Goal: Obtain resource: Obtain resource

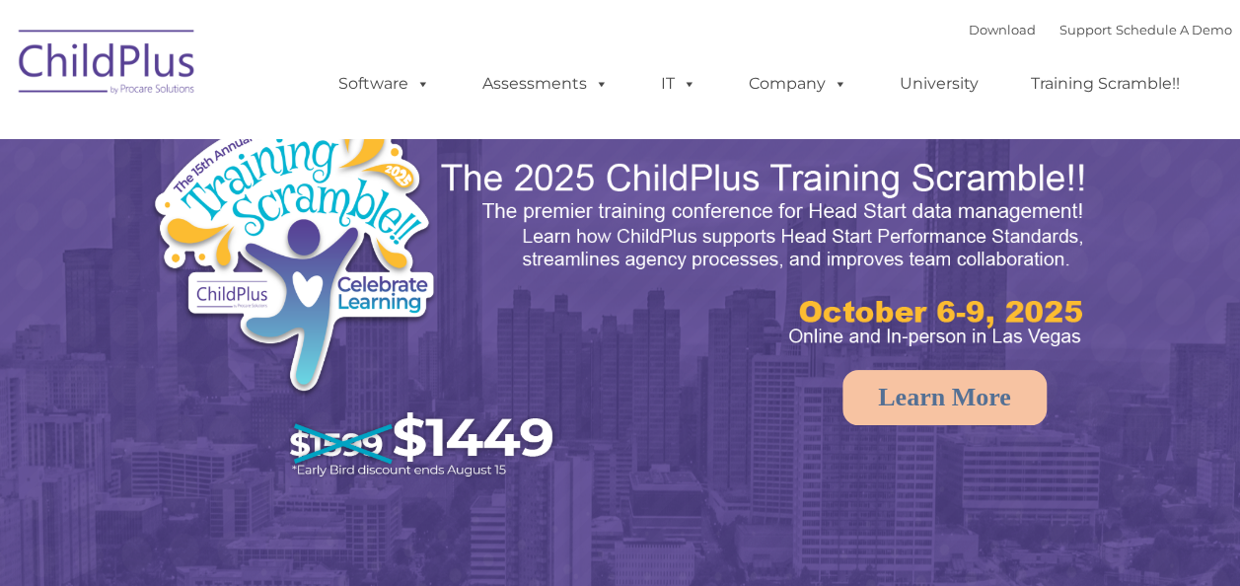
select select "MEDIUM"
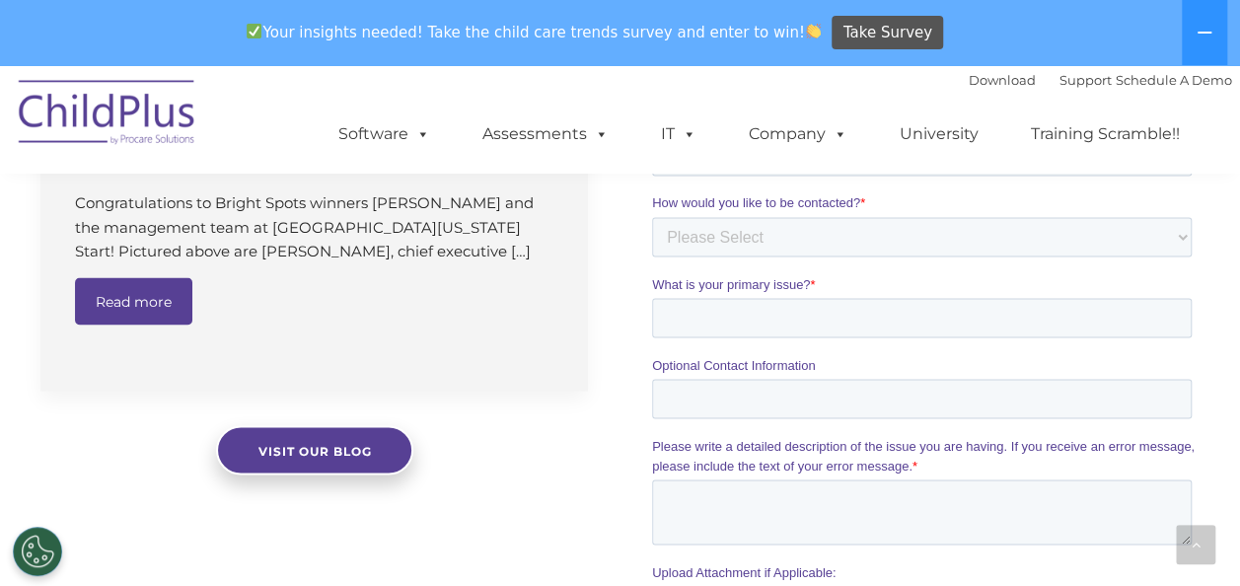
scroll to position [1652, 0]
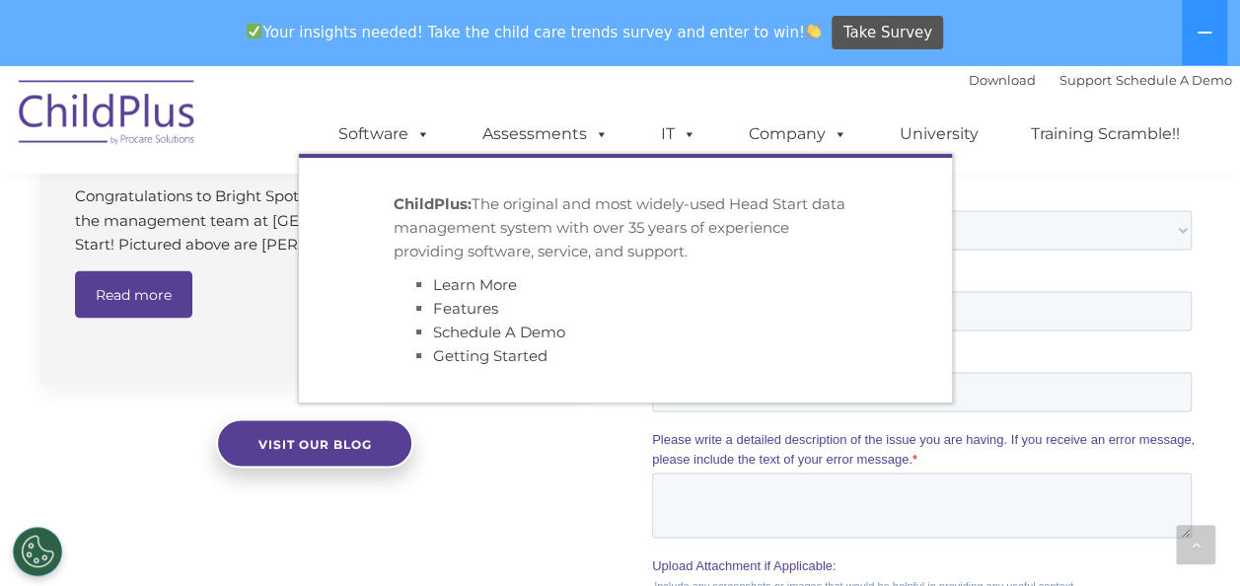
click at [379, 138] on link "Software" at bounding box center [384, 133] width 131 height 39
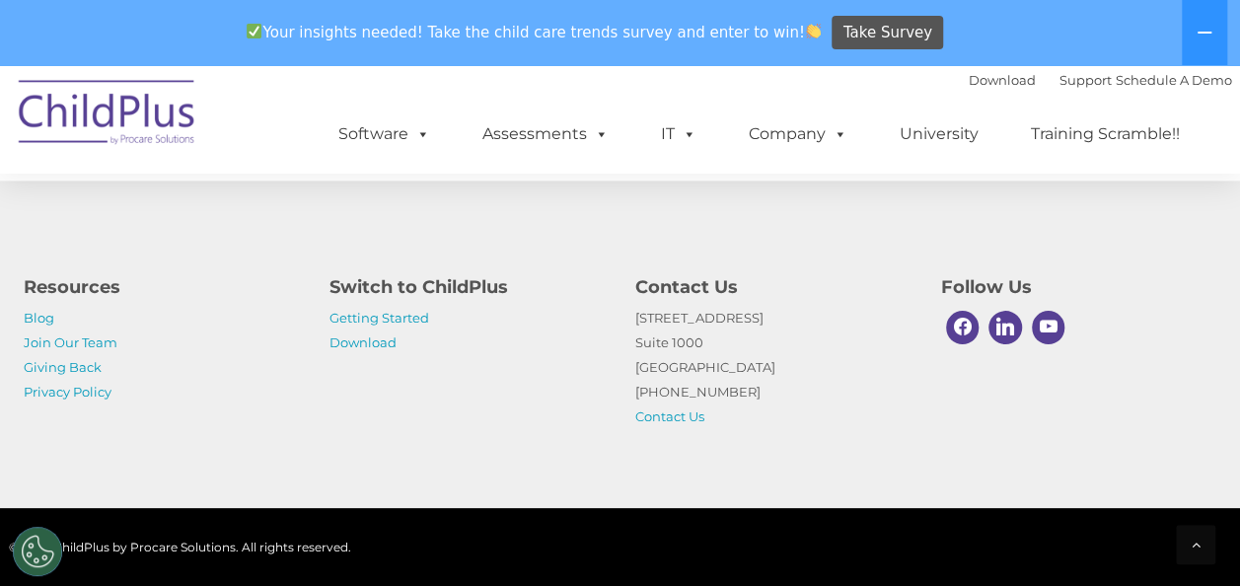
scroll to position [5063, 0]
click at [374, 342] on link "Download" at bounding box center [362, 342] width 67 height 16
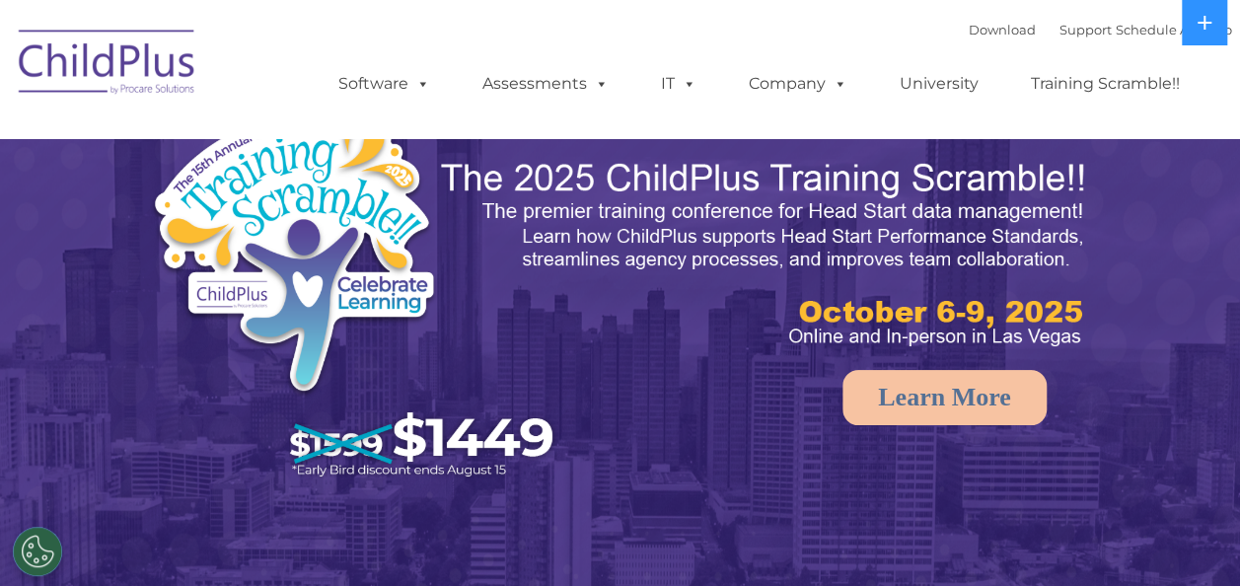
select select "MEDIUM"
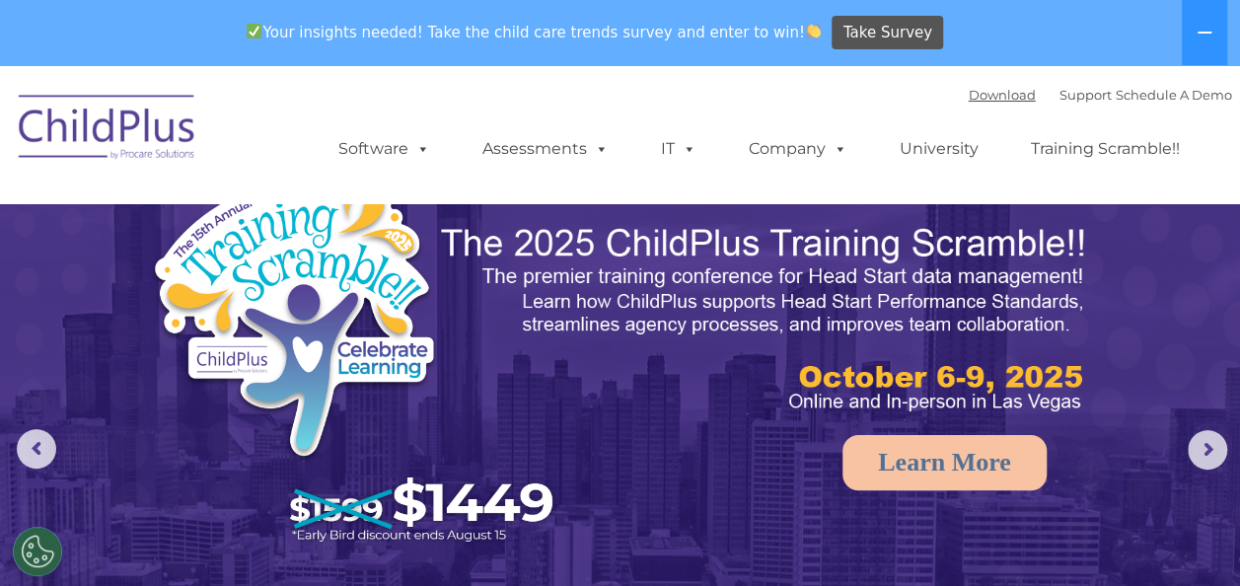
click at [976, 90] on link "Download" at bounding box center [1002, 95] width 67 height 16
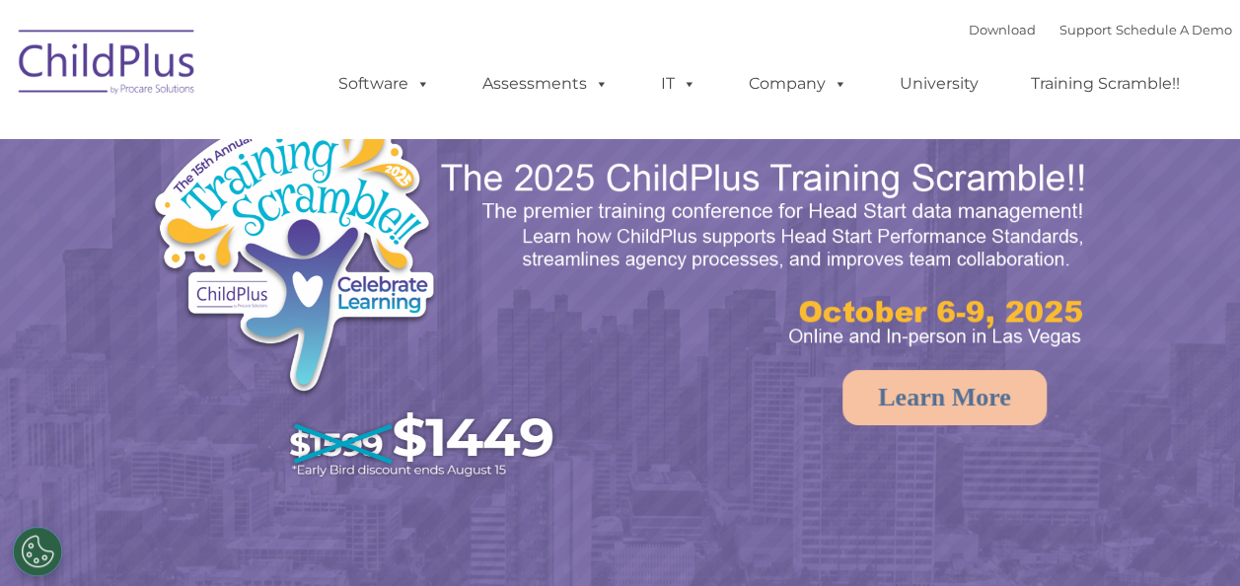
select select "MEDIUM"
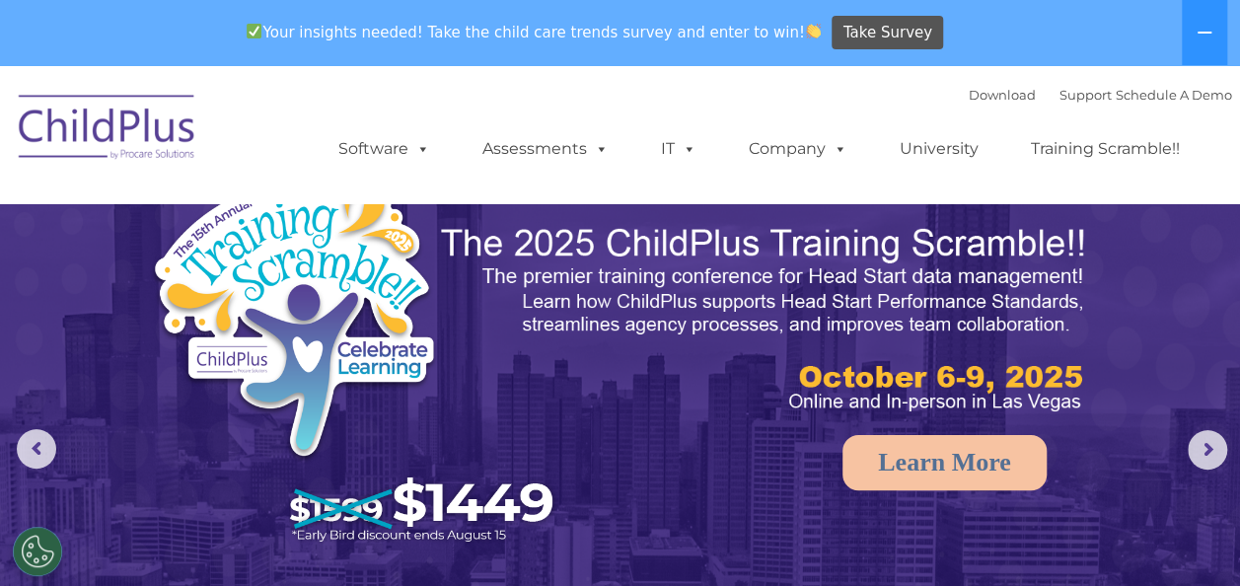
click at [1202, 34] on icon at bounding box center [1204, 33] width 14 height 2
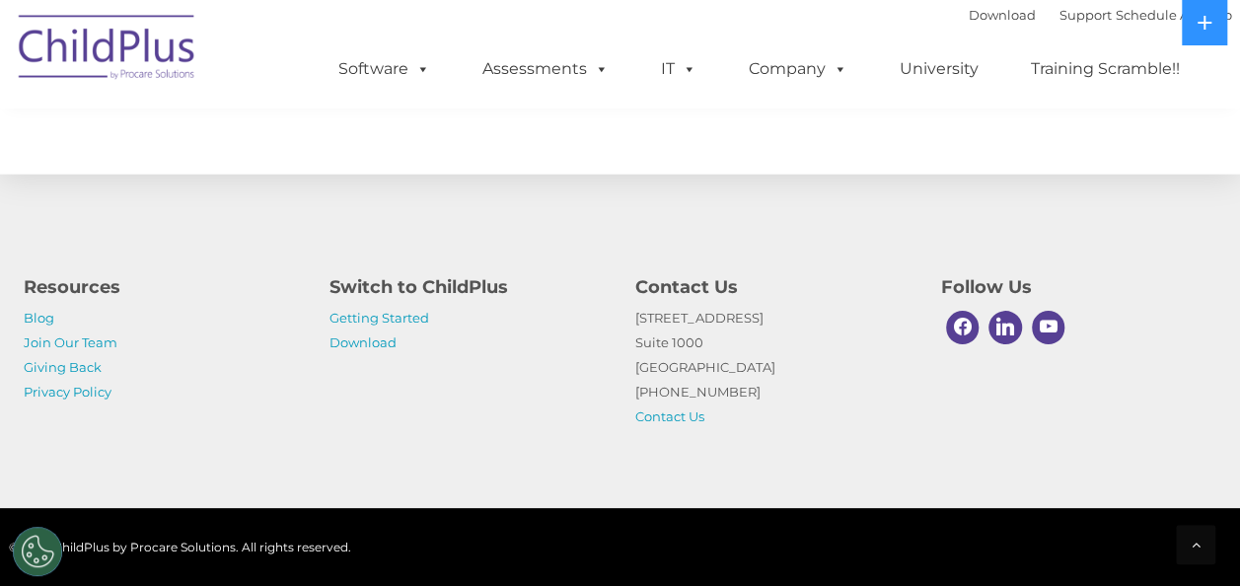
scroll to position [2376, 0]
click at [213, 495] on div "Resources Blog Join Our Team Giving Back Privacy Policy Switch to ChildPlus Get…" at bounding box center [620, 336] width 1240 height 343
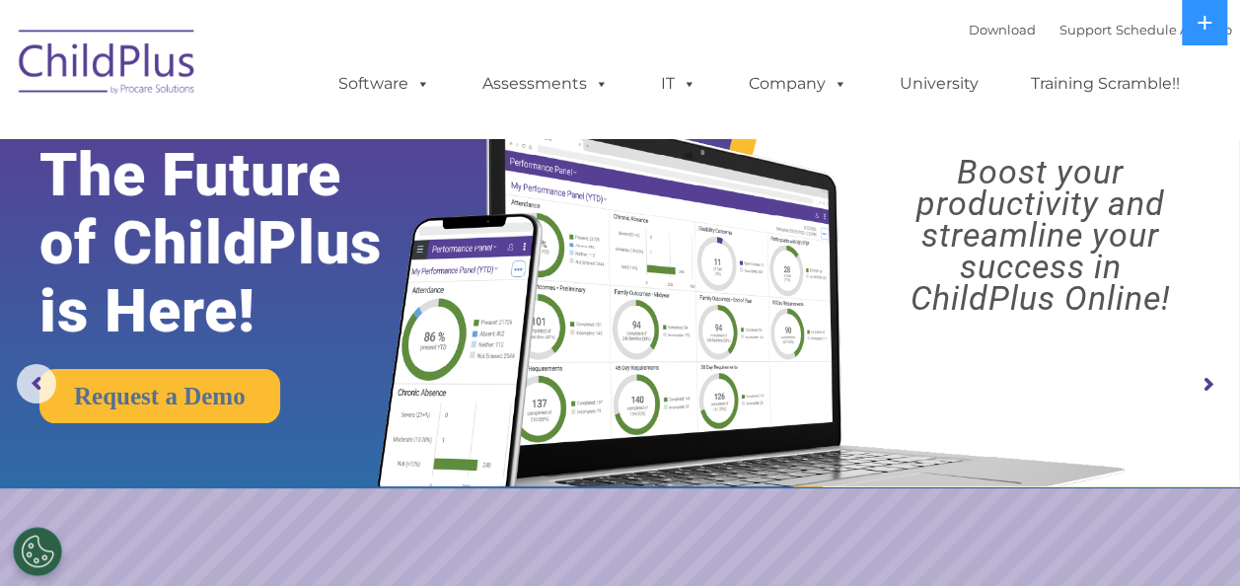
scroll to position [0, 0]
click at [969, 26] on link "Download" at bounding box center [1002, 30] width 67 height 16
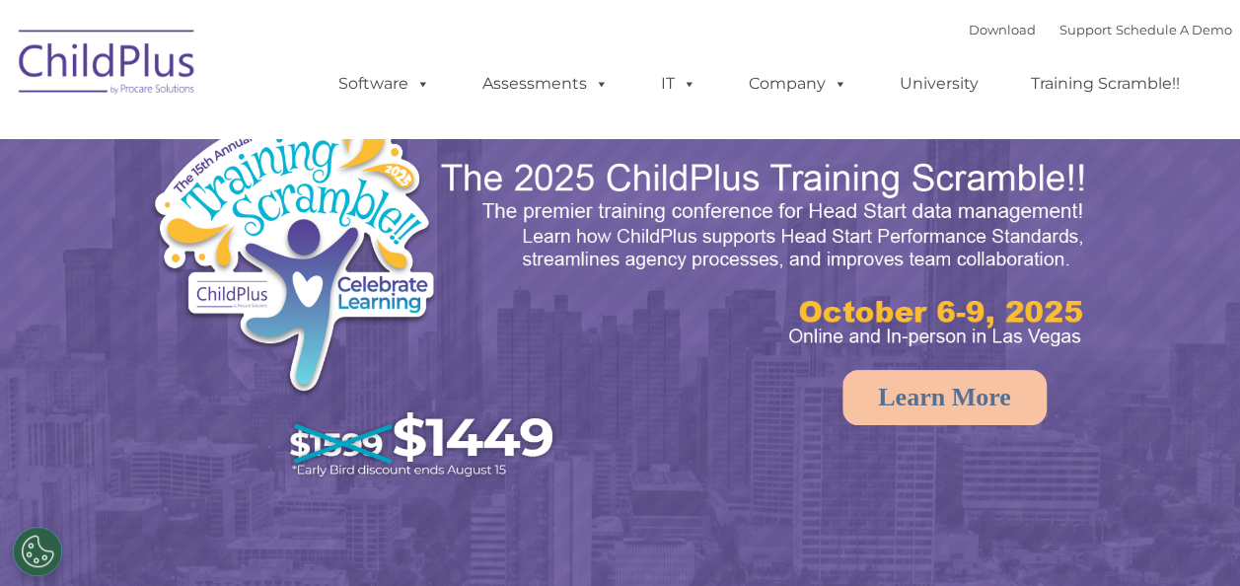
select select "MEDIUM"
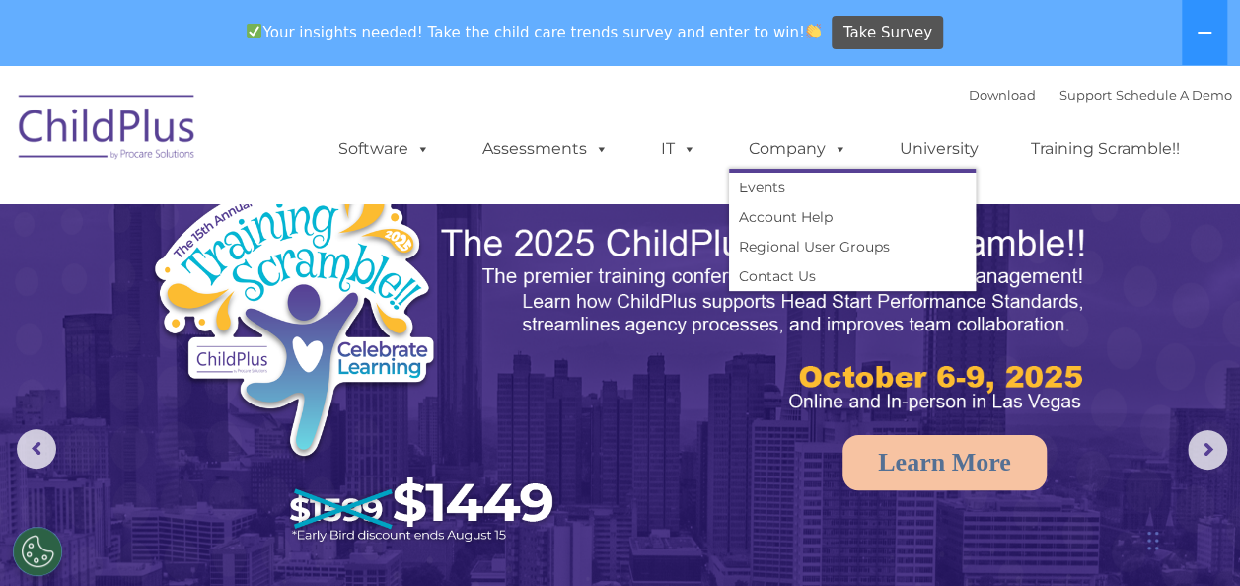
click at [817, 150] on link "Company" at bounding box center [798, 148] width 138 height 39
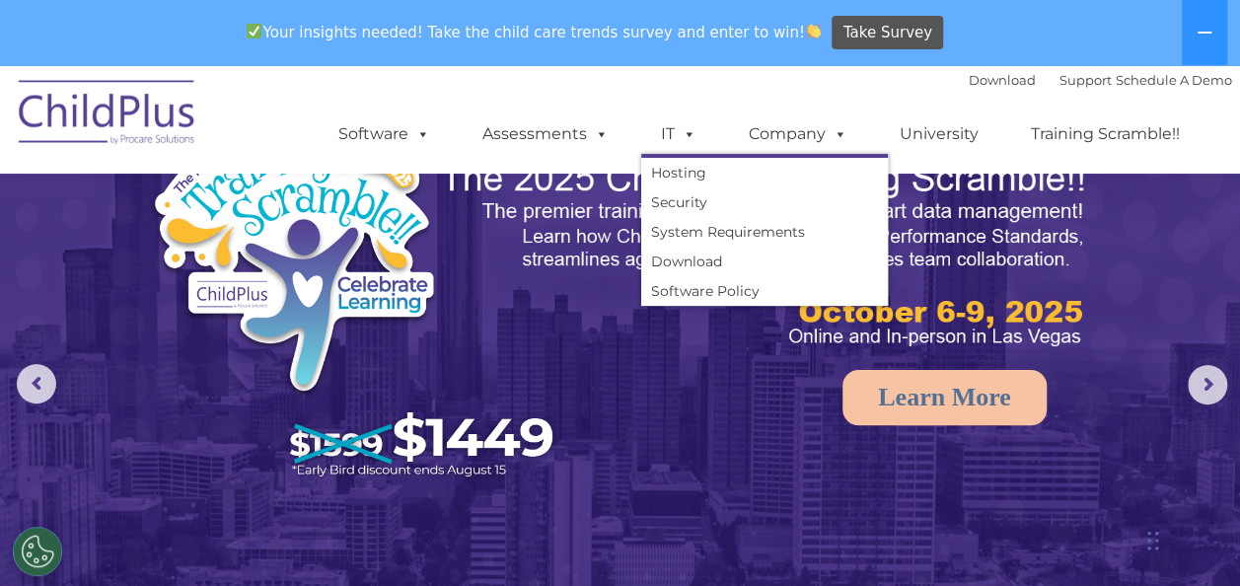
click at [681, 135] on span at bounding box center [686, 133] width 22 height 19
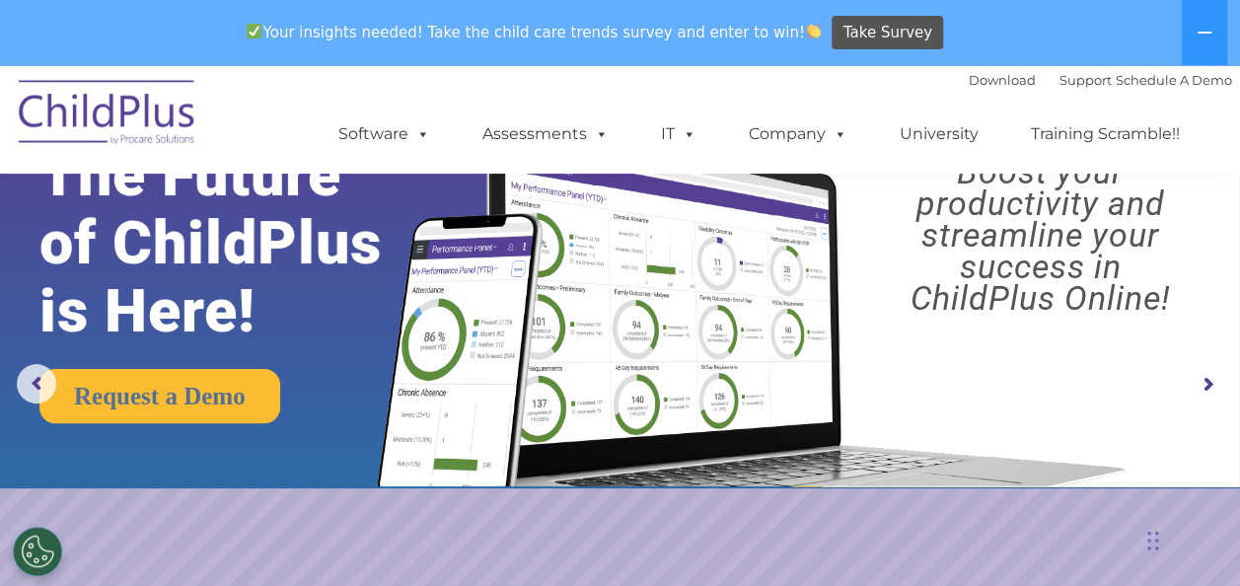
click at [675, 130] on span at bounding box center [686, 133] width 22 height 19
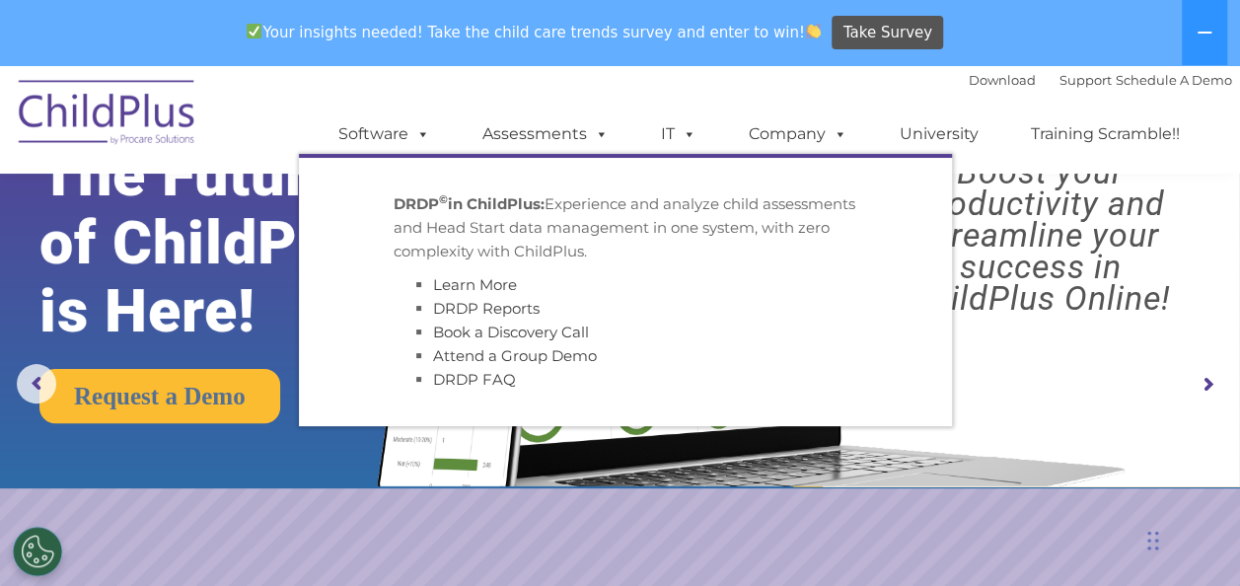
click at [542, 131] on link "Assessments" at bounding box center [546, 133] width 166 height 39
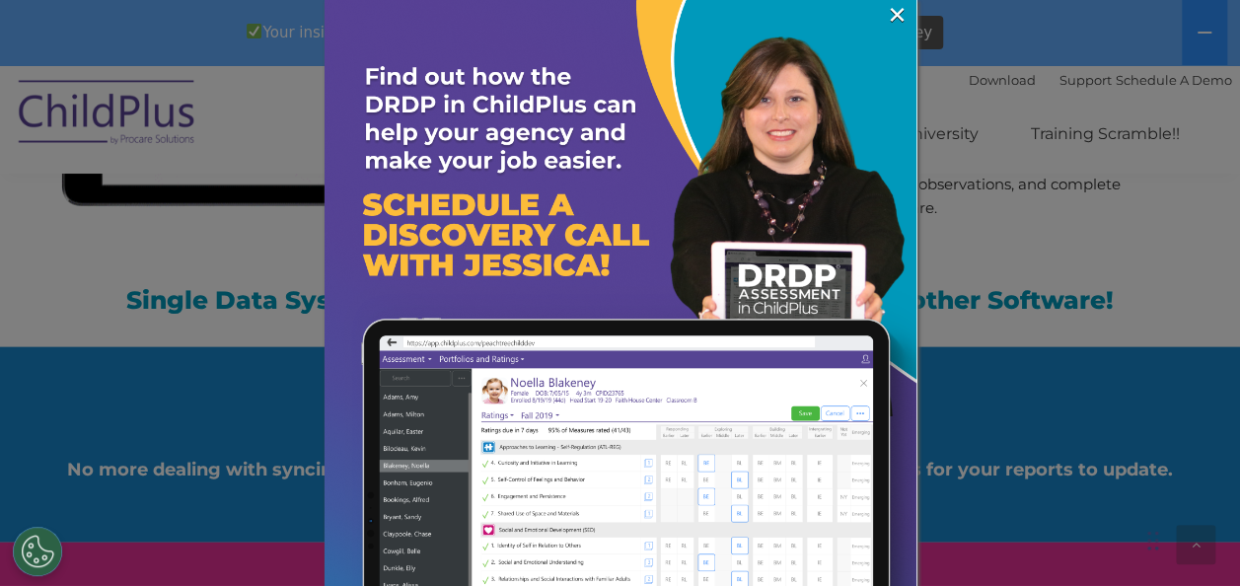
scroll to position [2018, 0]
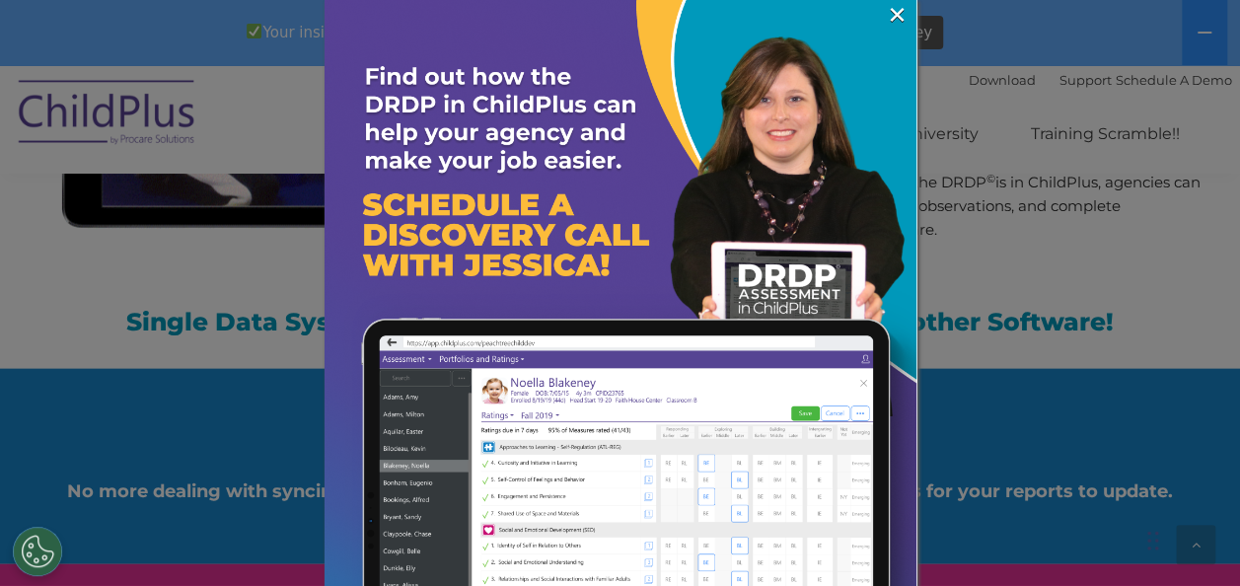
click at [886, 17] on link "×" at bounding box center [897, 15] width 23 height 20
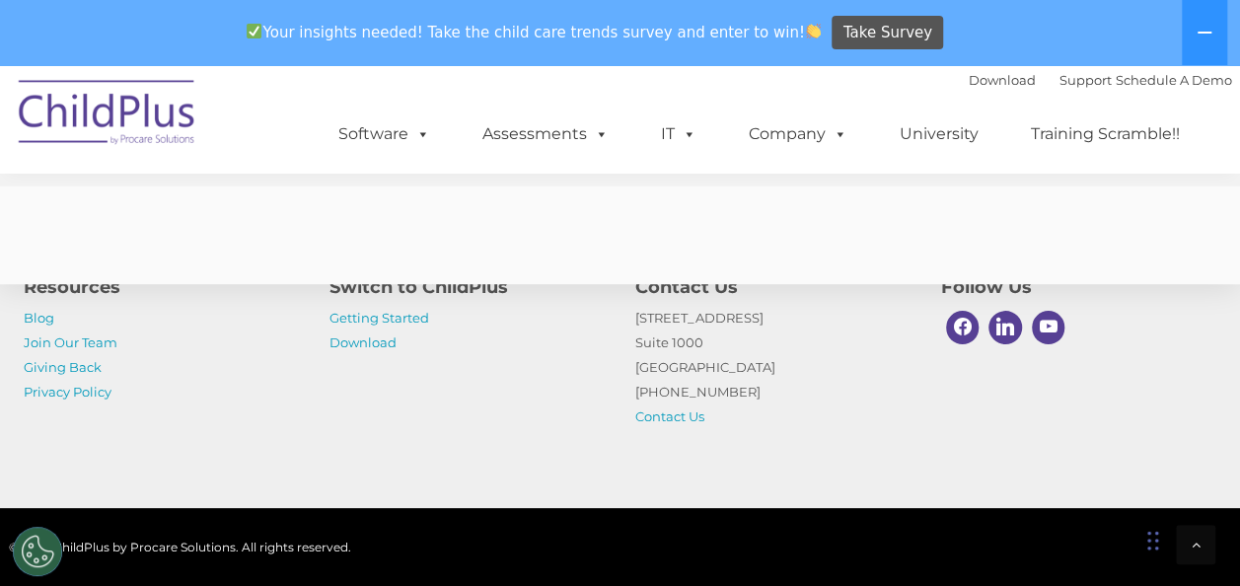
scroll to position [8094, 0]
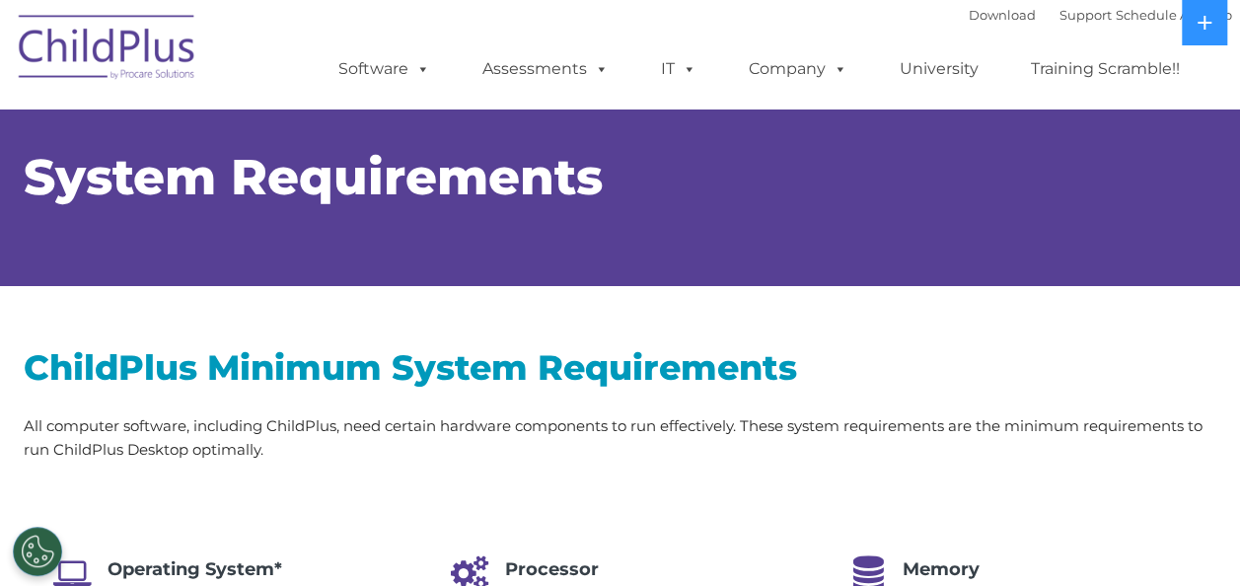
select select "MEDIUM"
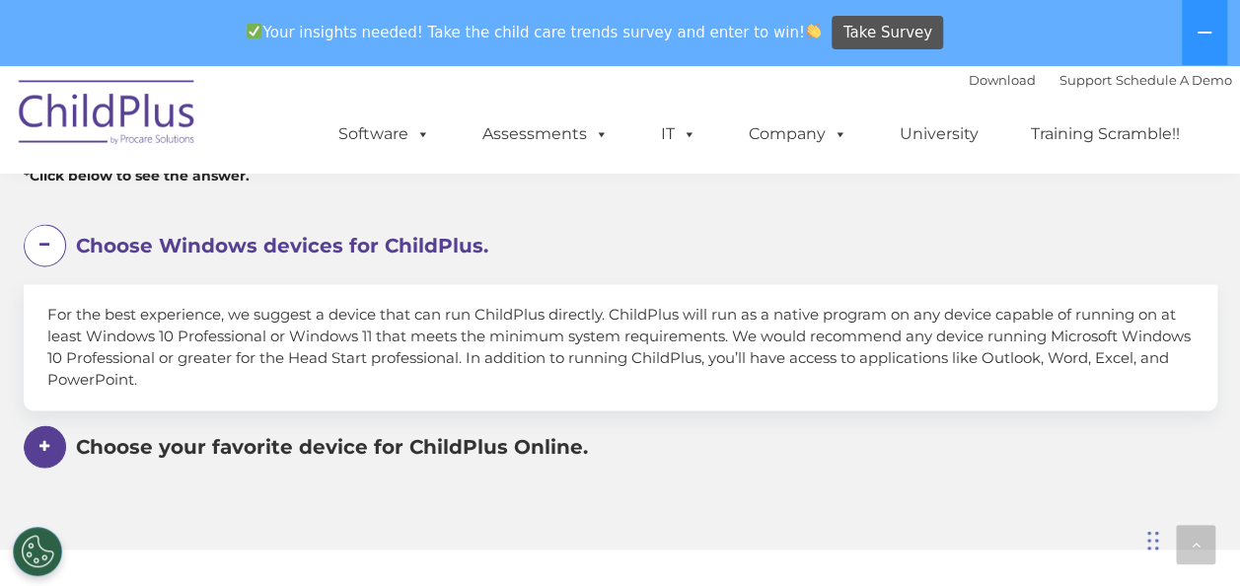
scroll to position [1162, 0]
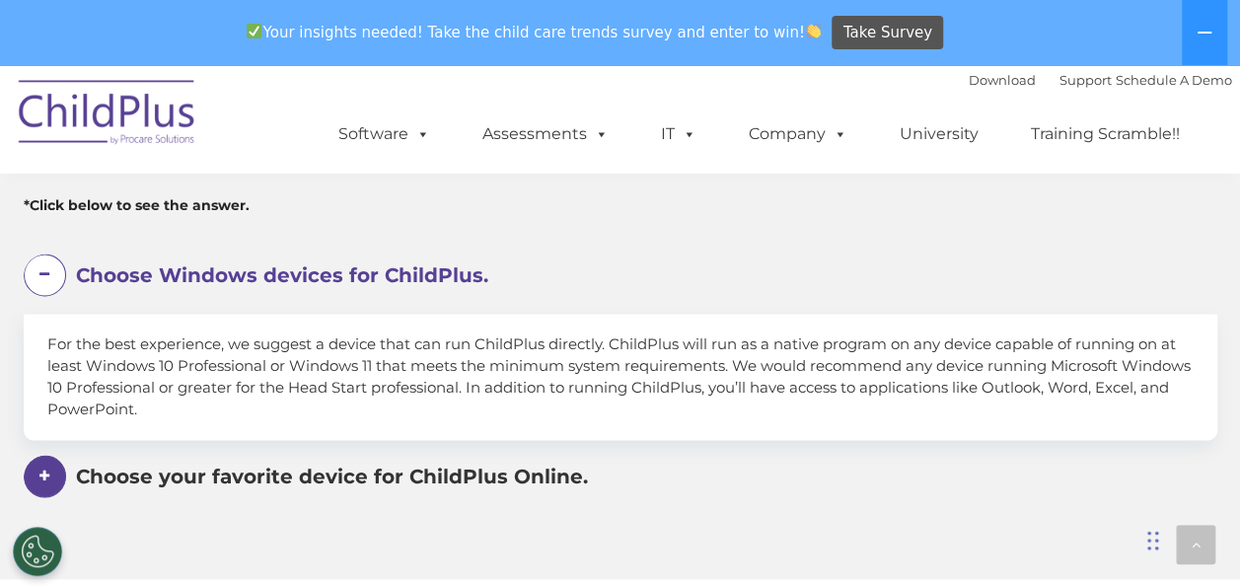
click at [287, 271] on span "Choose Windows devices for ChildPlus." at bounding box center [282, 275] width 412 height 24
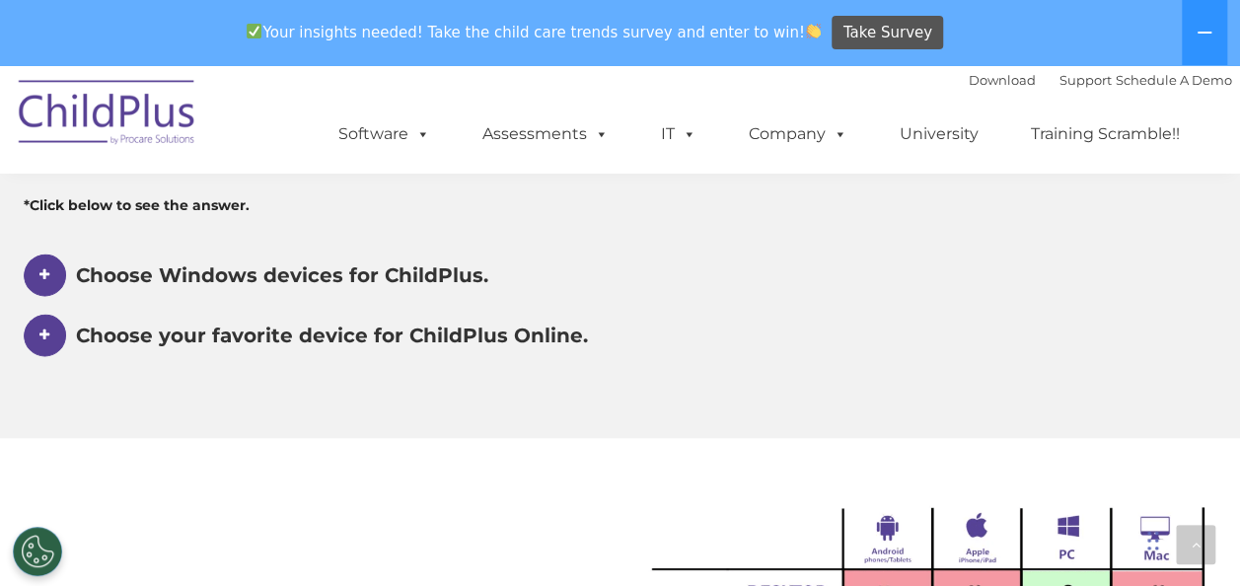
click at [67, 278] on div "Choose Windows devices for ChildPlus." at bounding box center [620, 275] width 1193 height 45
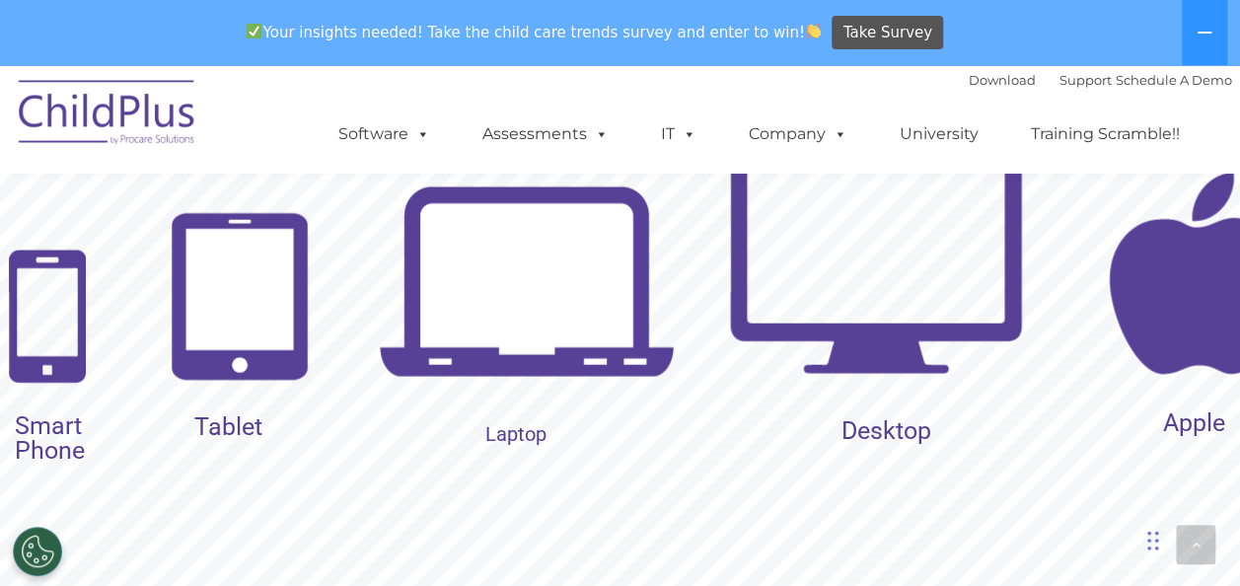
scroll to position [2282, 0]
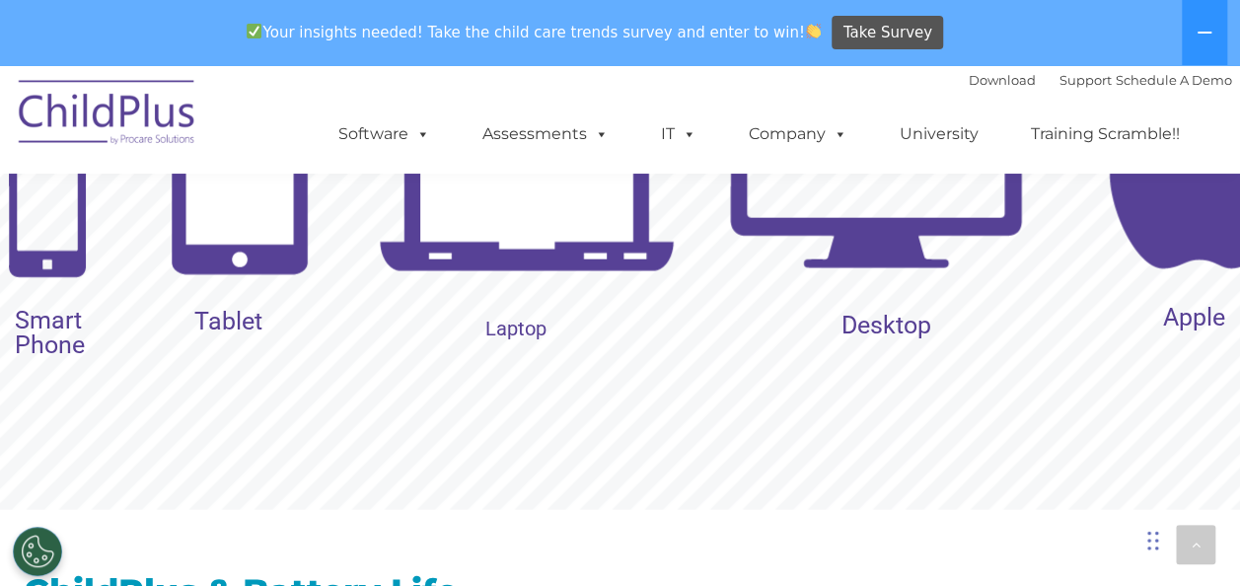
click at [553, 238] on img at bounding box center [527, 181] width 296 height 296
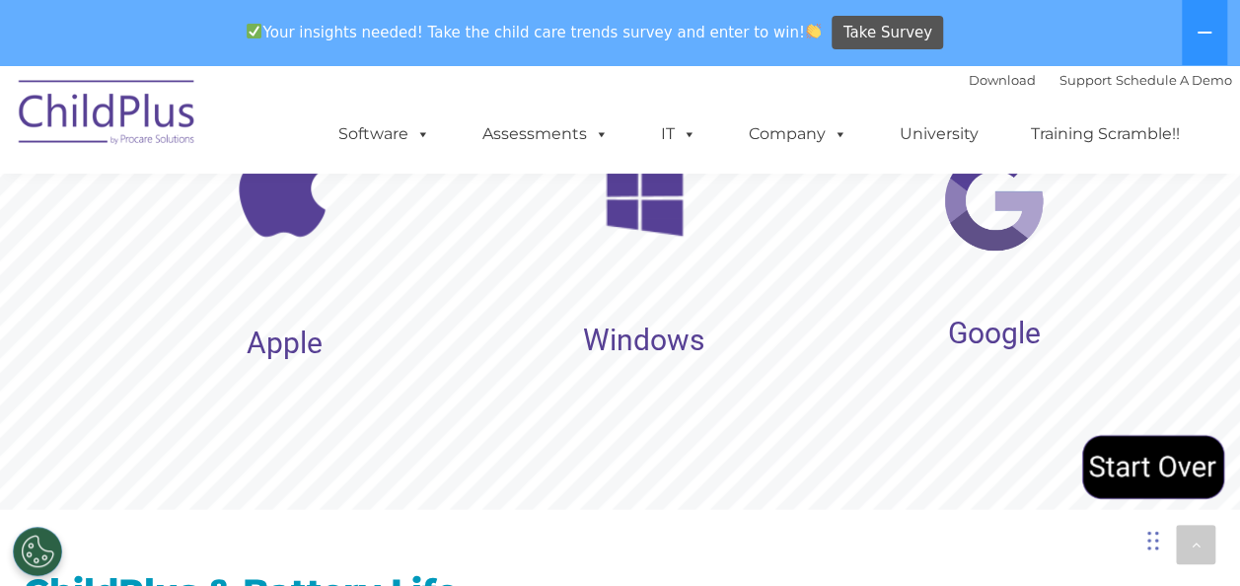
click at [607, 249] on img at bounding box center [644, 198] width 129 height 129
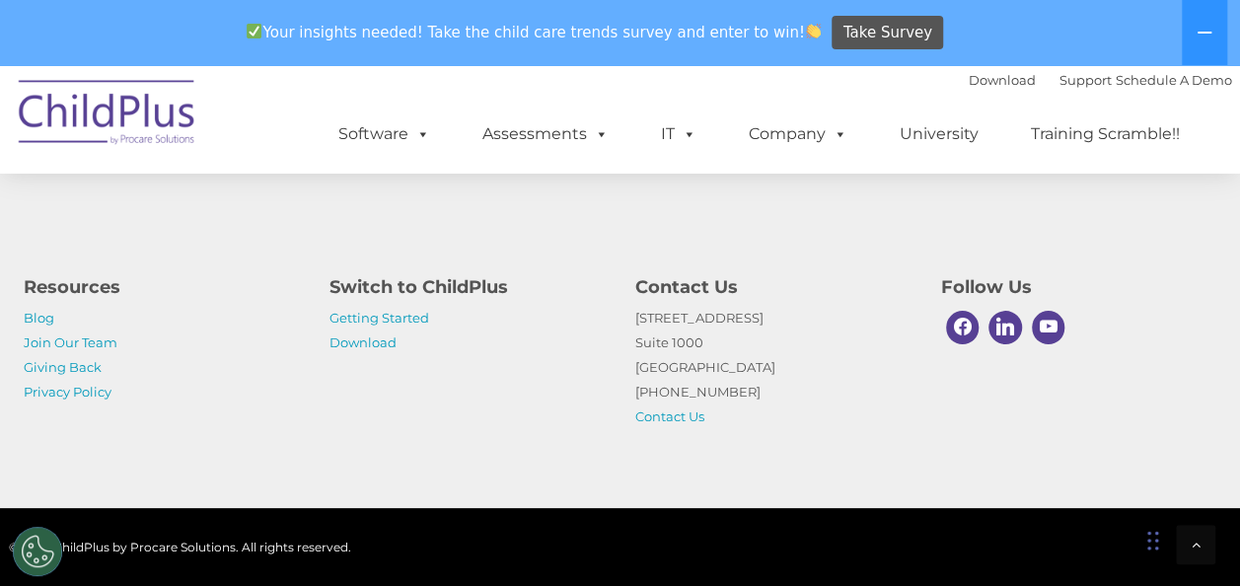
scroll to position [4230, 0]
click at [386, 318] on link "Getting Started" at bounding box center [379, 318] width 100 height 16
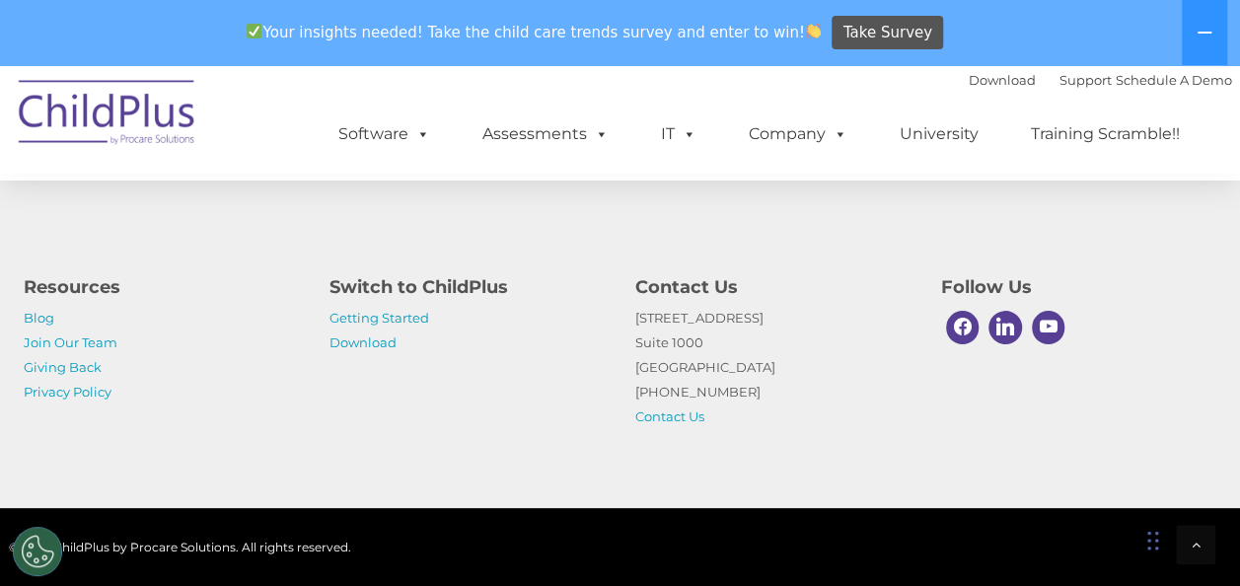
scroll to position [3310, 0]
